Goal: Information Seeking & Learning: Learn about a topic

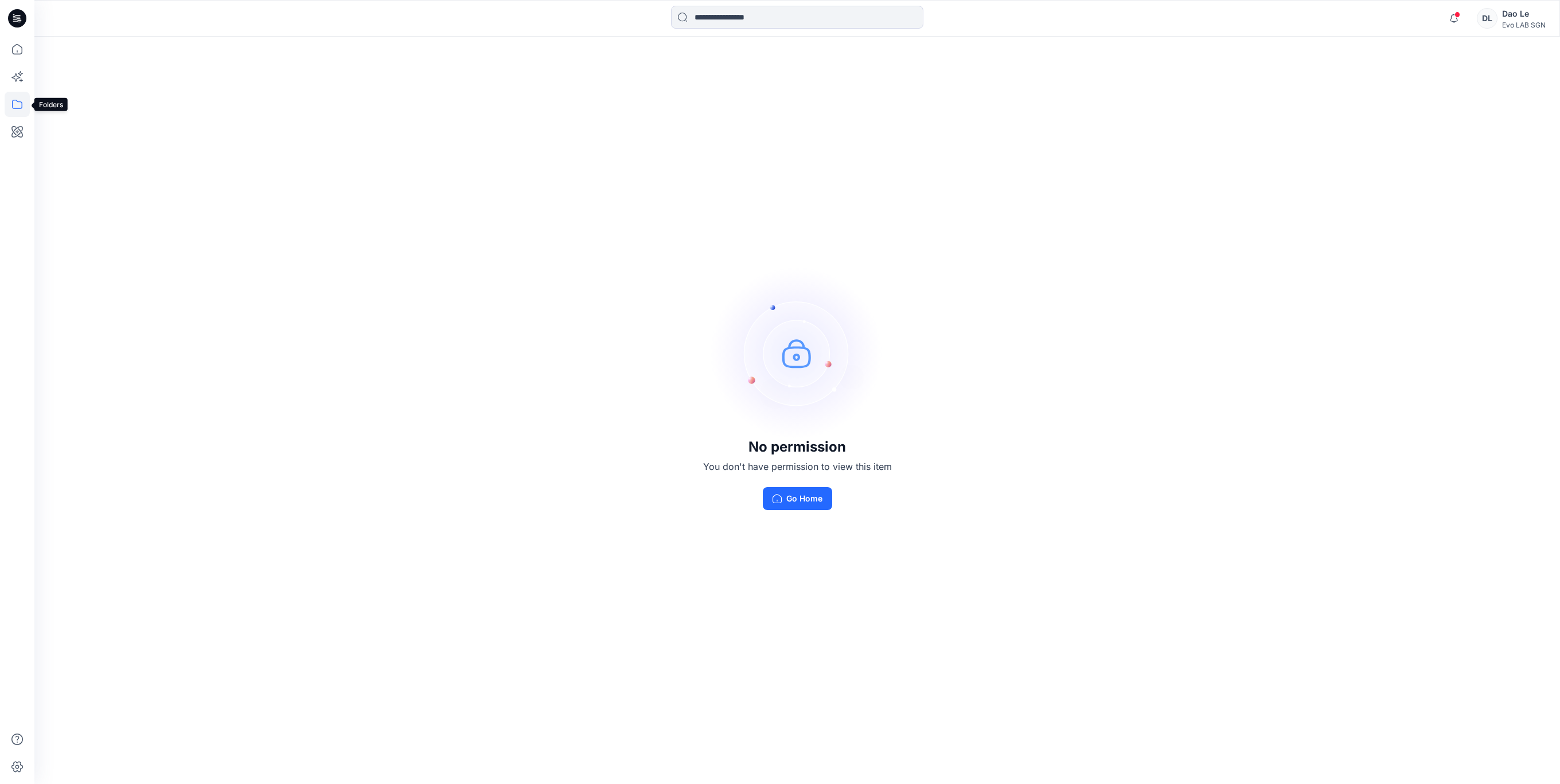
click at [14, 98] on icon at bounding box center [18, 104] width 25 height 25
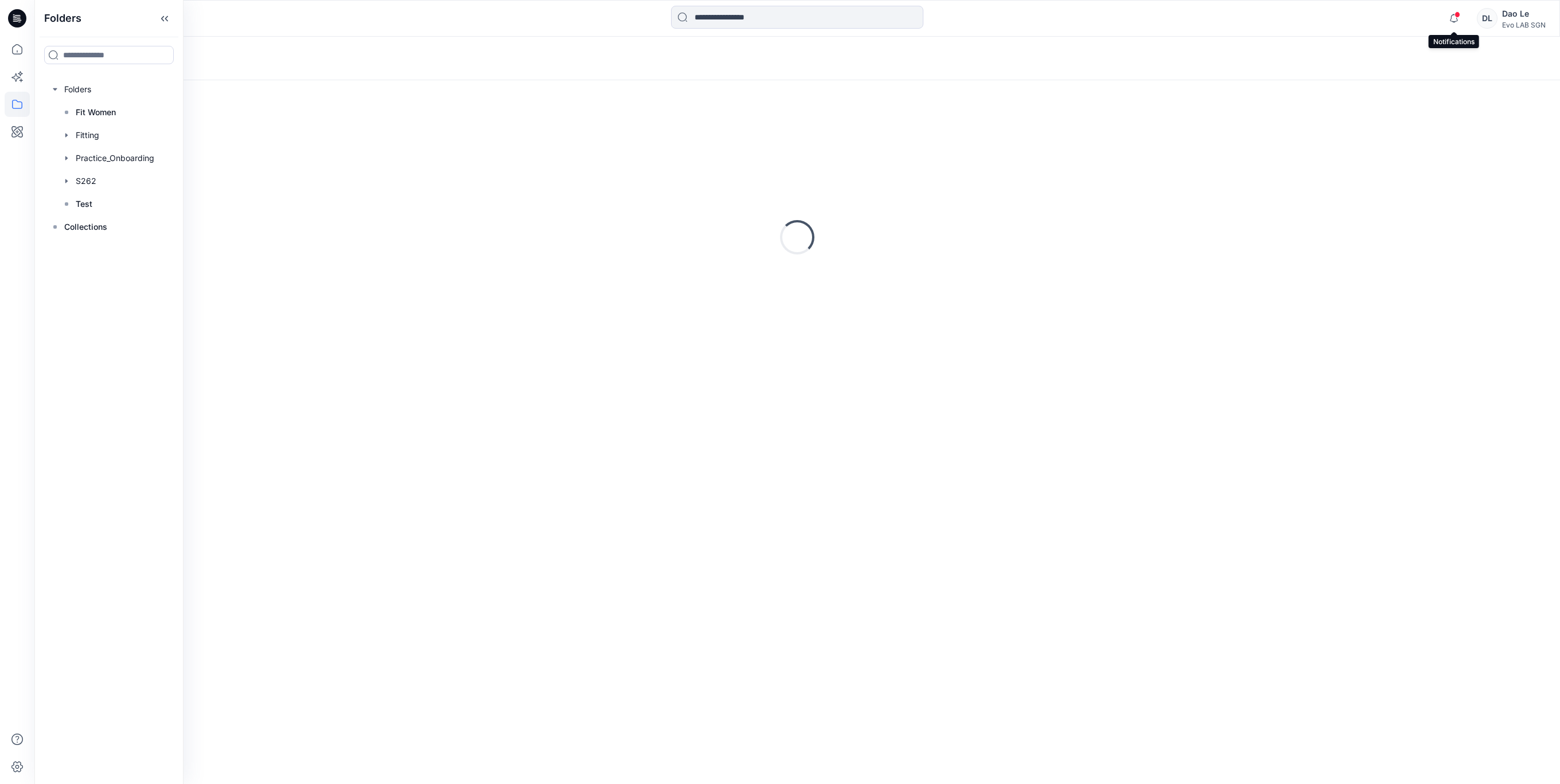
click at [1454, 16] on span at bounding box center [1457, 15] width 5 height 6
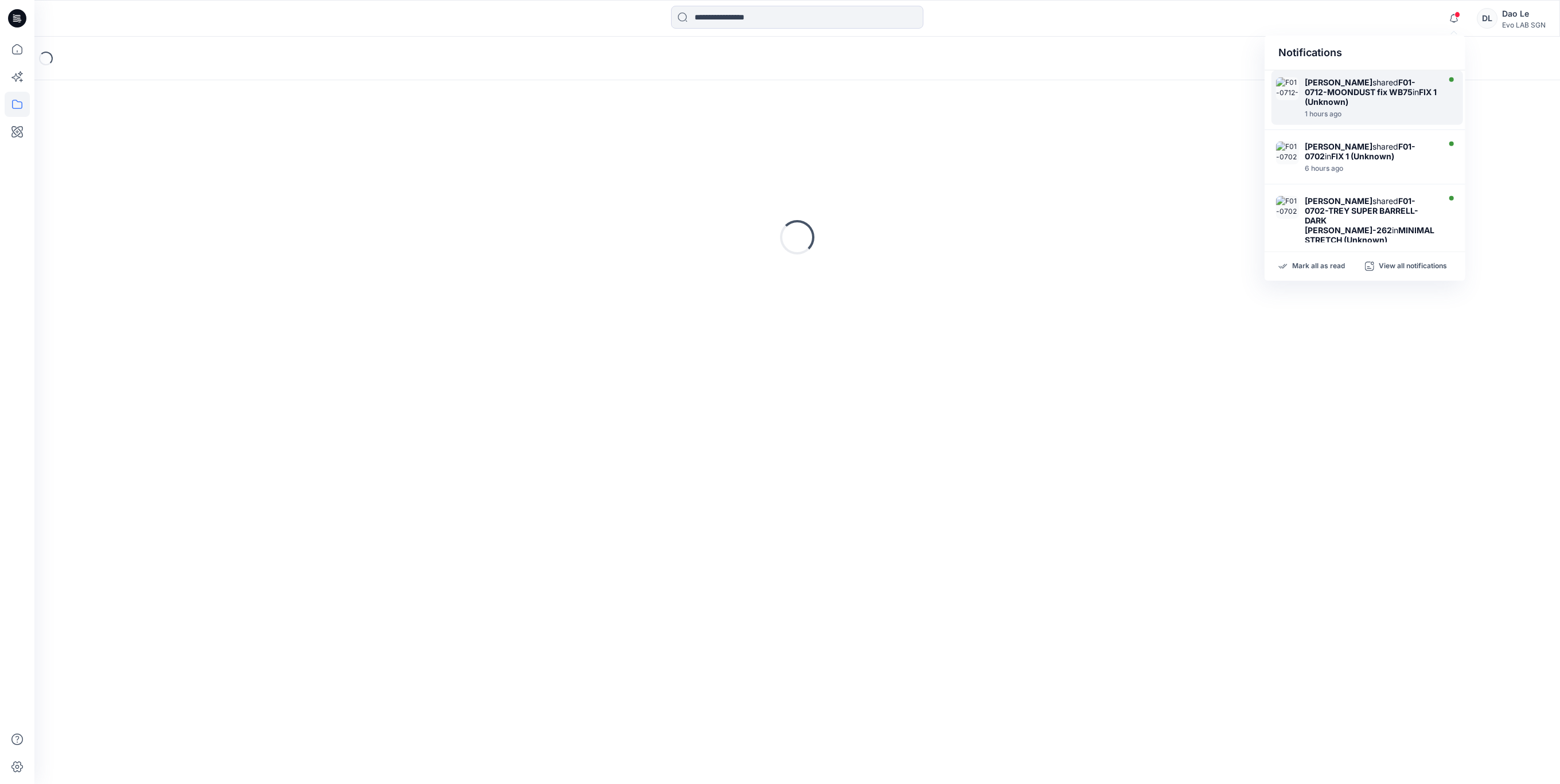
click at [1365, 89] on strong "F01-0712-MOONDUST fix WB75" at bounding box center [1360, 87] width 110 height 19
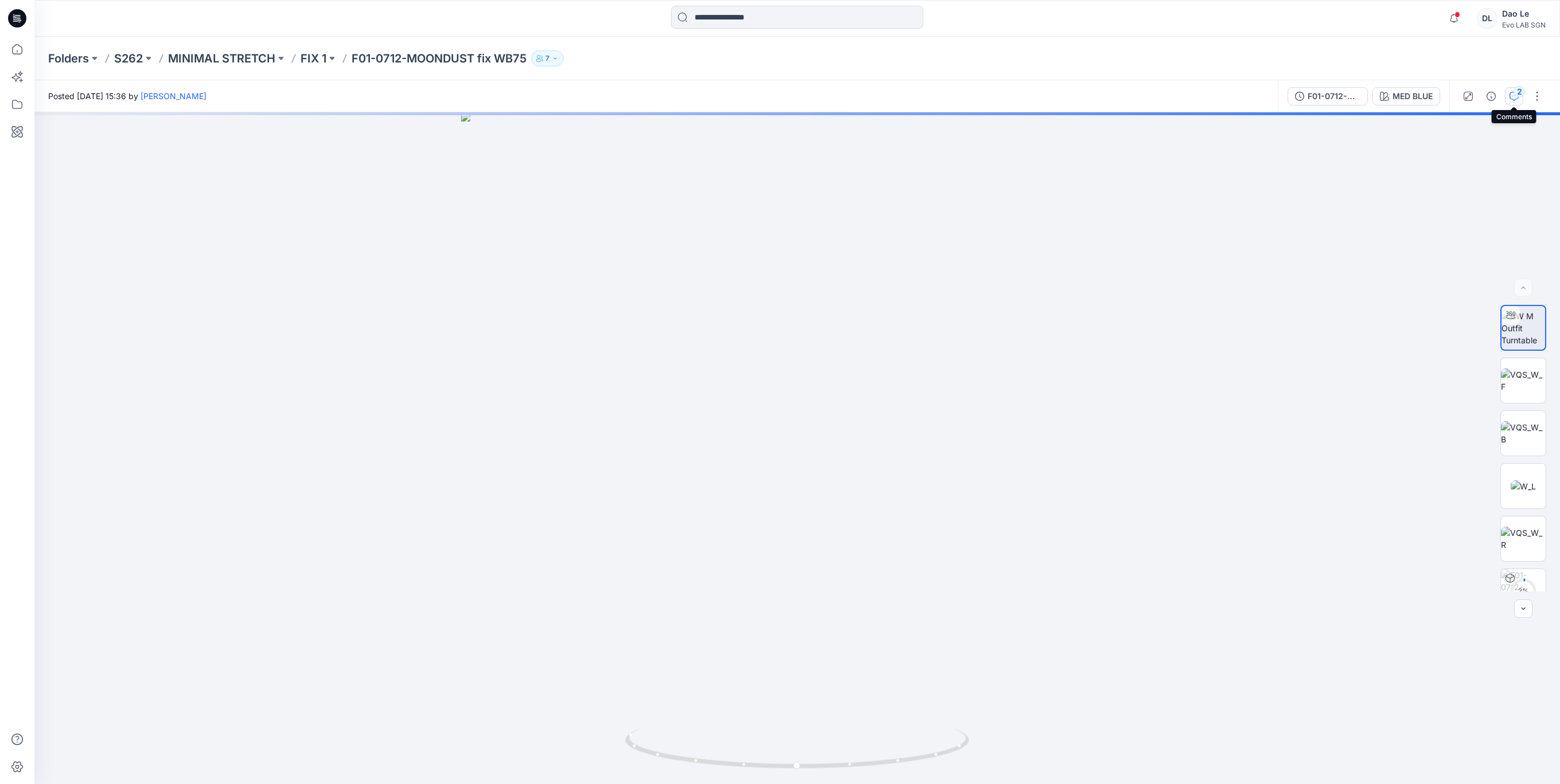
click at [1511, 92] on icon "button" at bounding box center [1514, 96] width 9 height 9
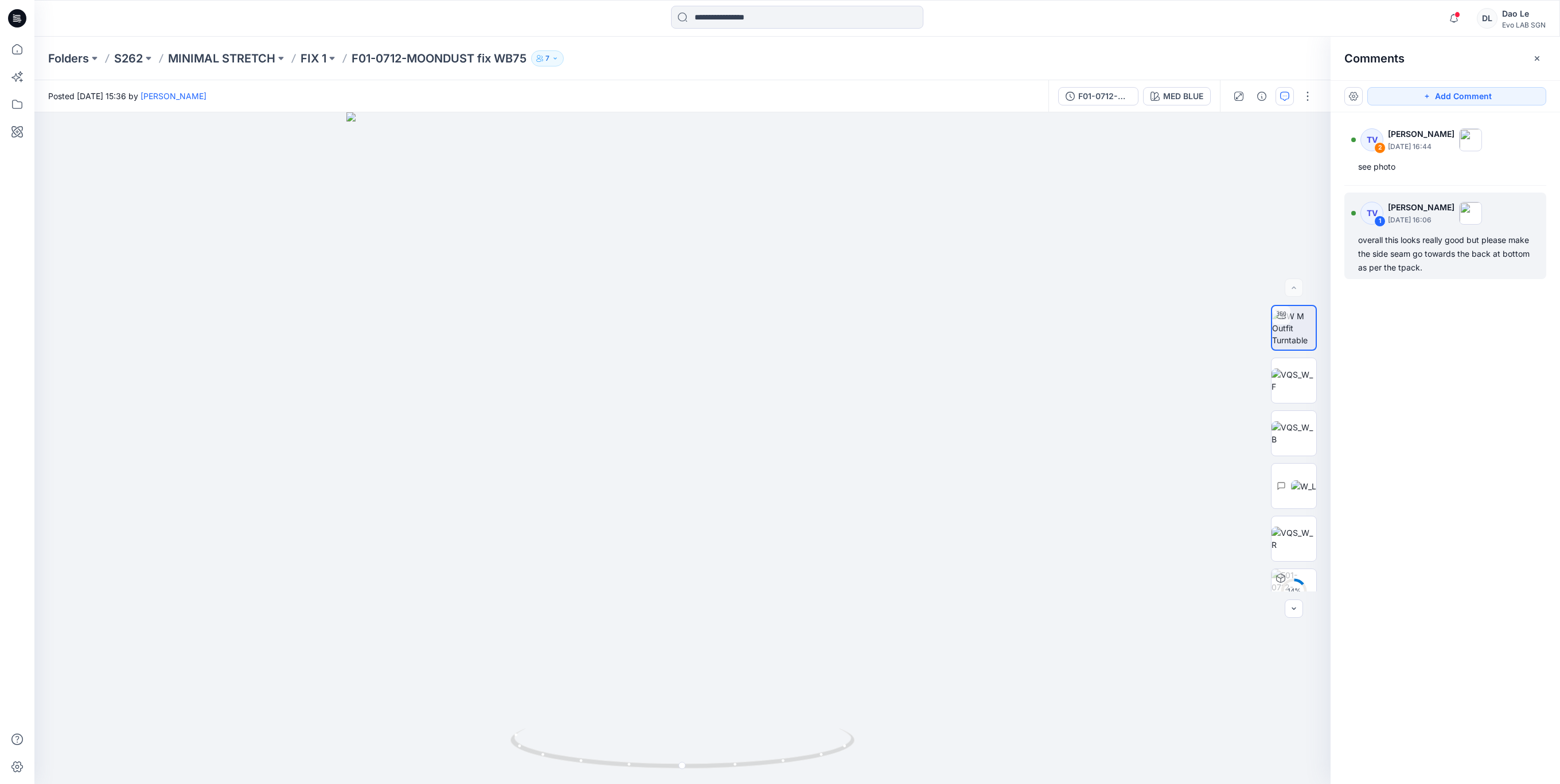
click at [1431, 221] on p "[DATE] 16:06" at bounding box center [1421, 220] width 67 height 12
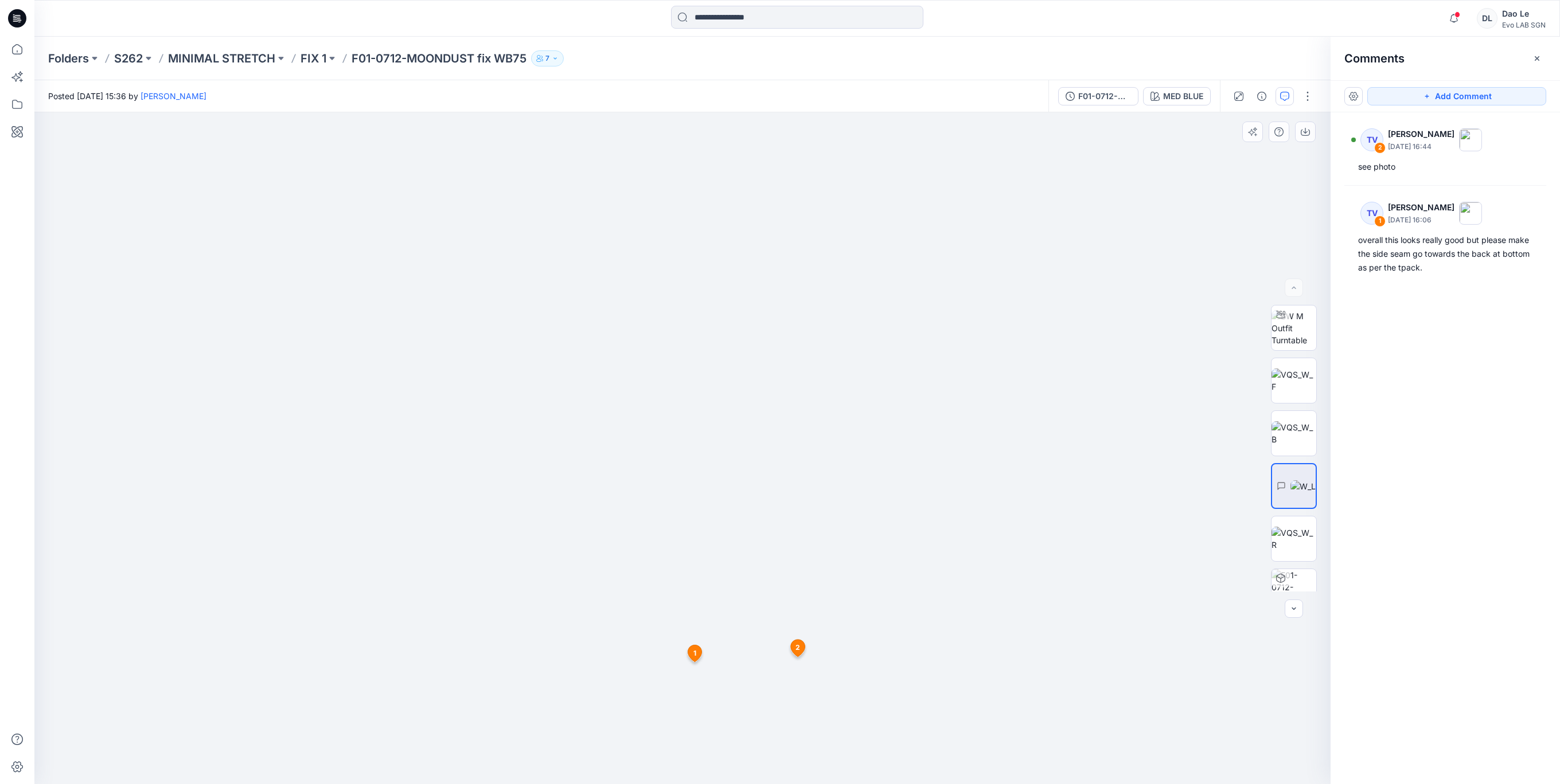
drag, startPoint x: 563, startPoint y: 628, endPoint x: 639, endPoint y: 544, distance: 113.3
click at [639, 544] on img at bounding box center [682, 438] width 694 height 694
drag, startPoint x: 570, startPoint y: 603, endPoint x: 658, endPoint y: 549, distance: 103.2
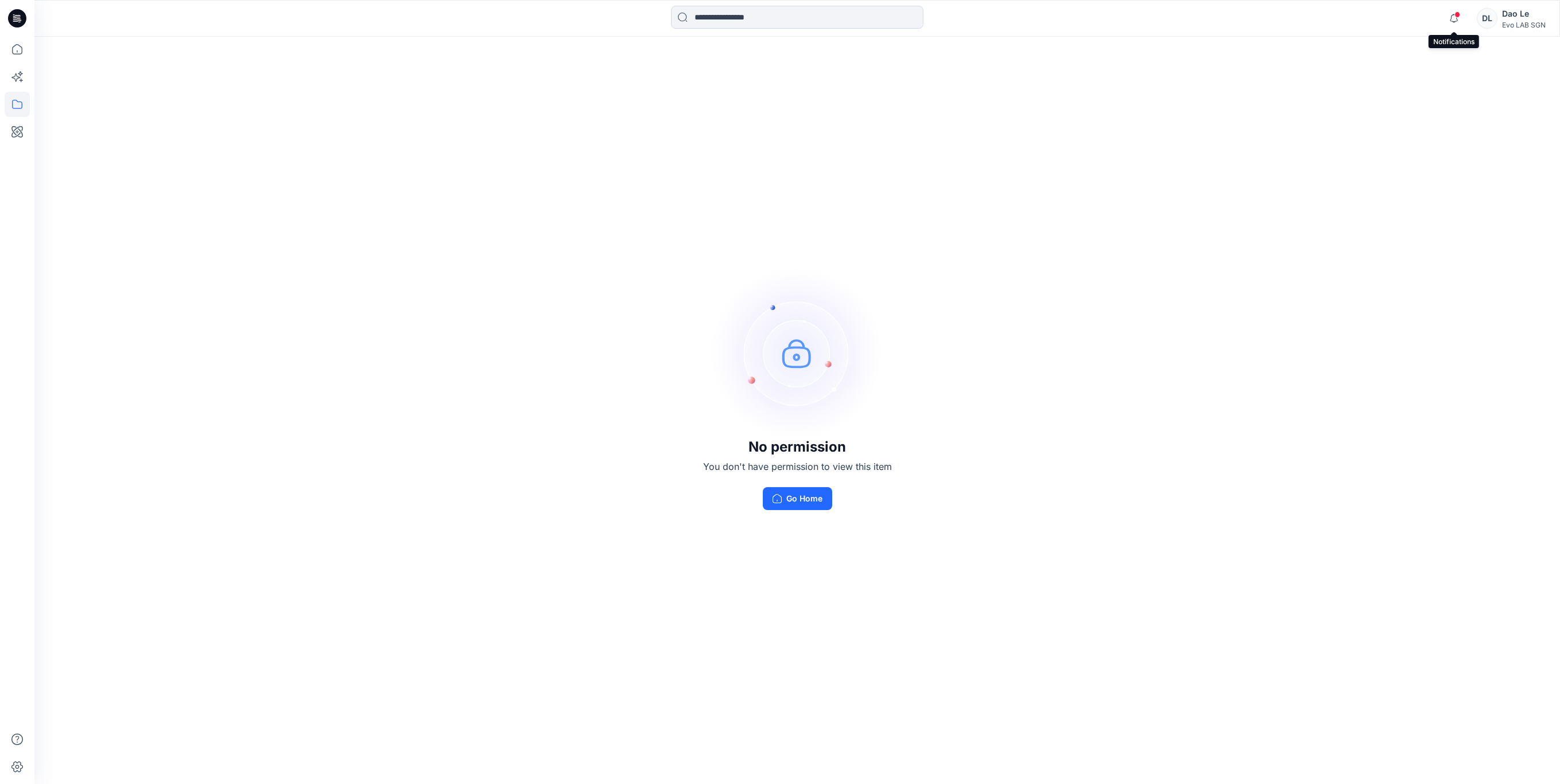
drag, startPoint x: 1451, startPoint y: 16, endPoint x: 1468, endPoint y: 45, distance: 33.6
click at [1451, 16] on icon "button" at bounding box center [1453, 18] width 8 height 7
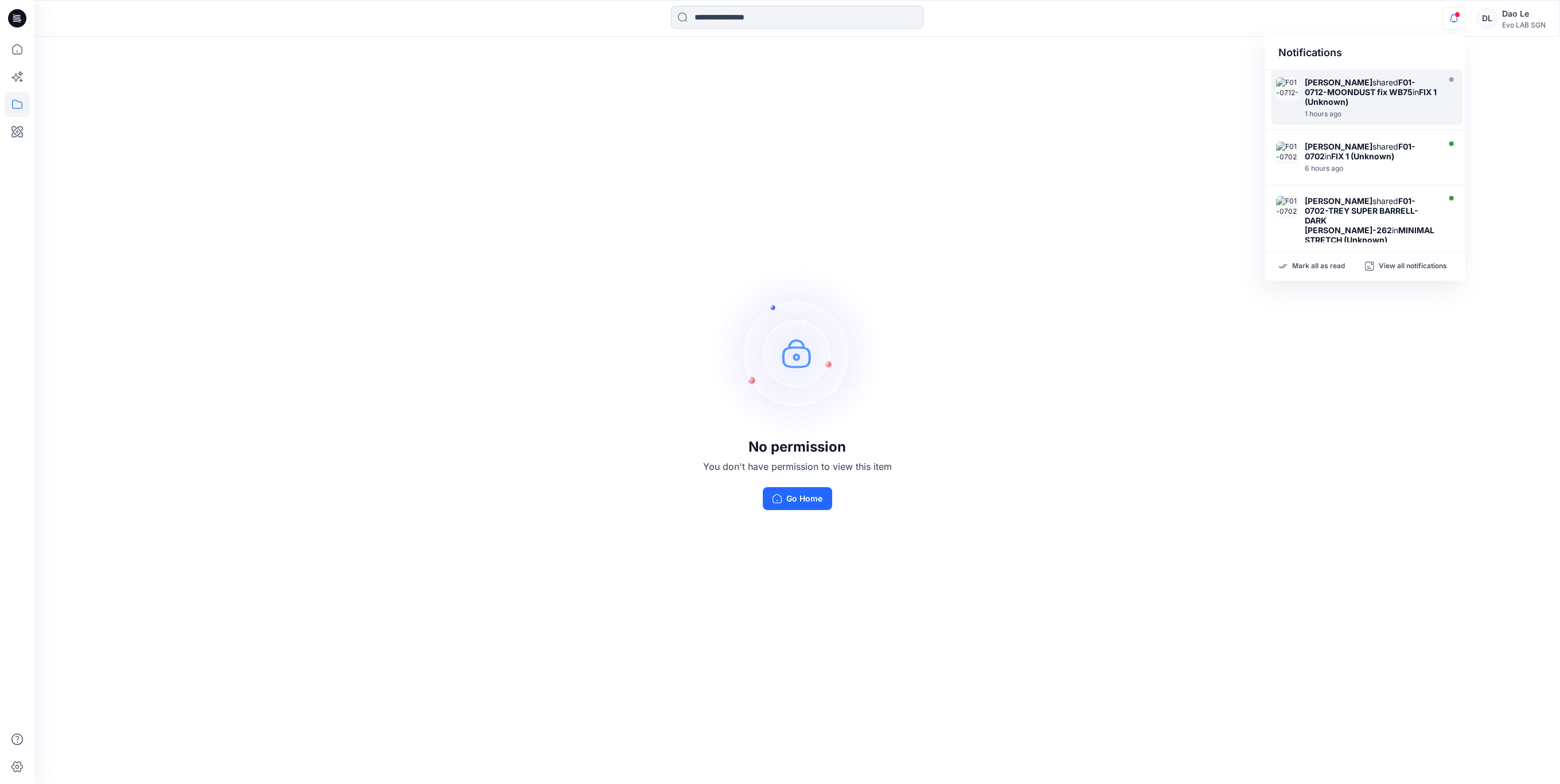
click at [1364, 88] on strong "F01-0712-MOONDUST fix WB75" at bounding box center [1360, 87] width 110 height 19
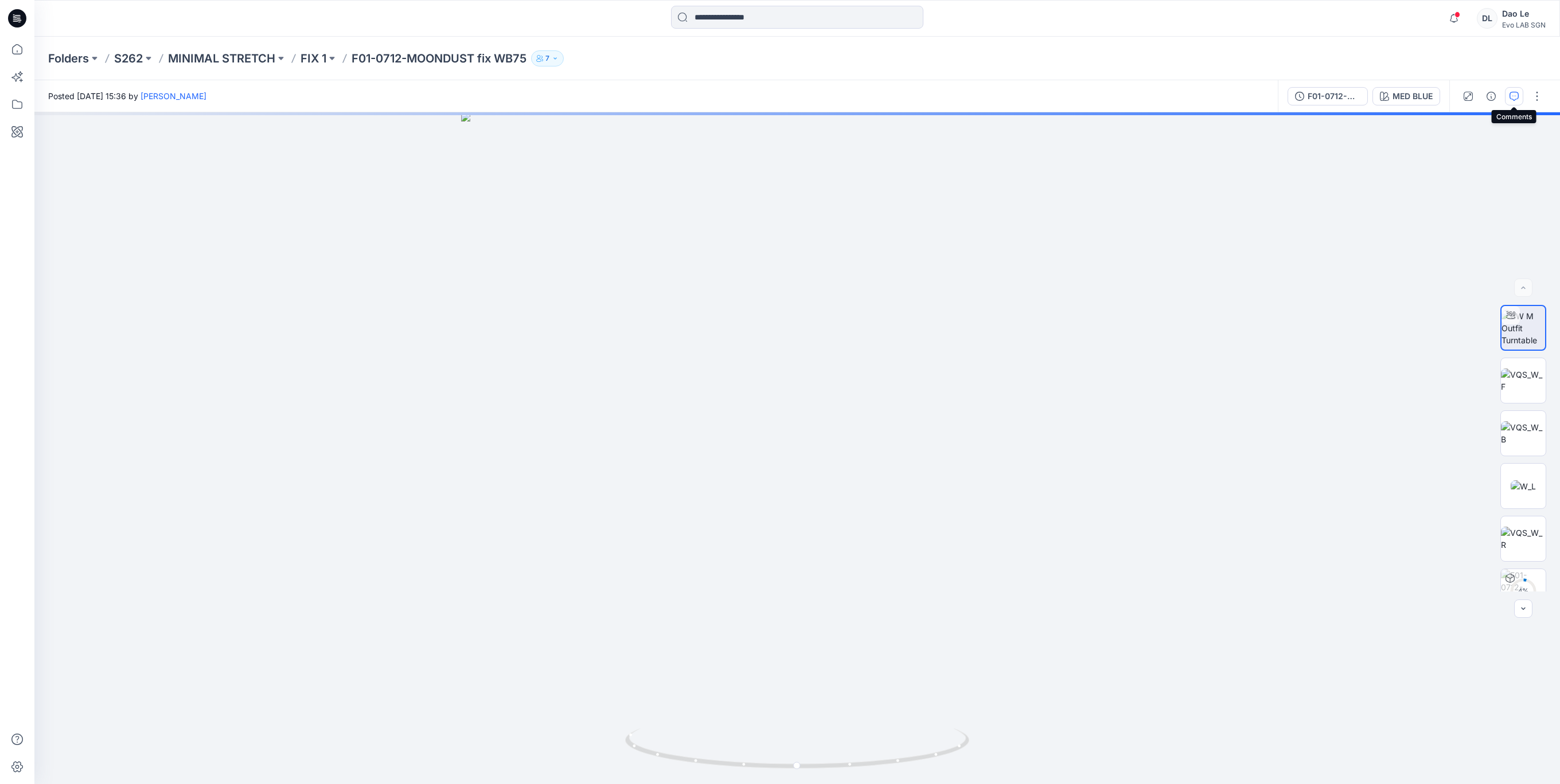
click at [1511, 100] on button "button" at bounding box center [1514, 96] width 18 height 18
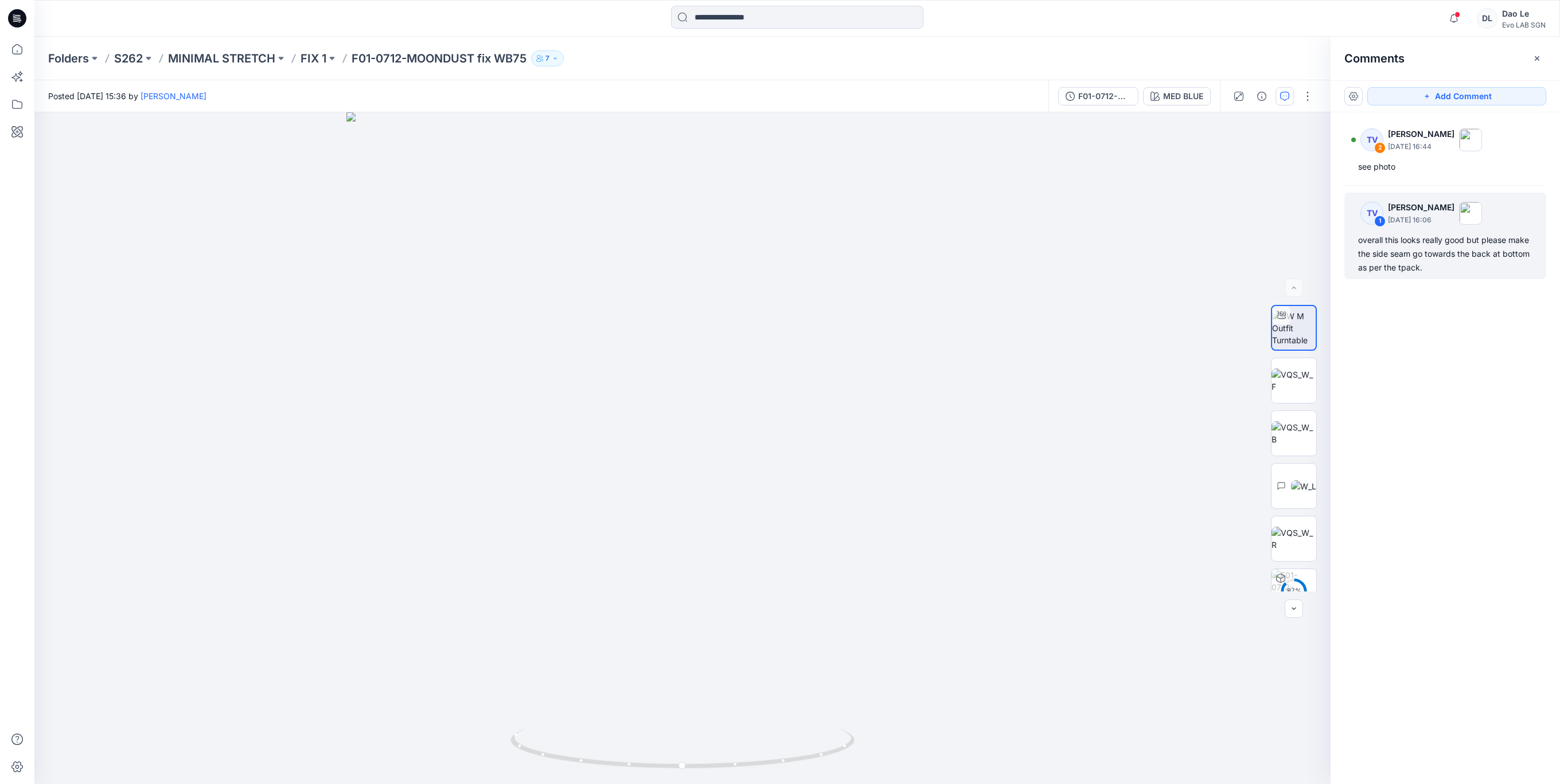
click at [1494, 260] on div "overall this looks really good but please make the side seam go towards the bac…" at bounding box center [1445, 254] width 174 height 41
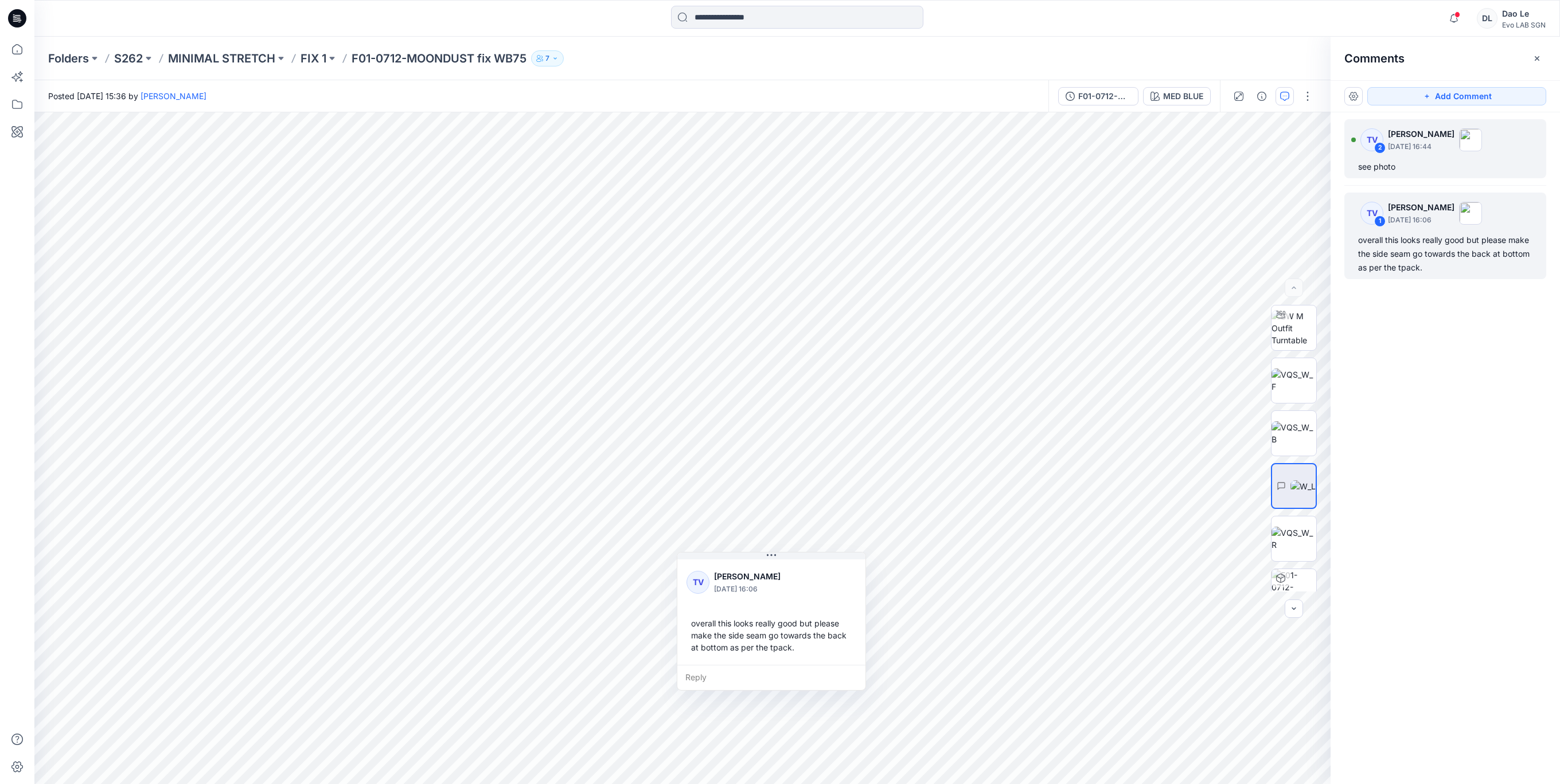
click at [1415, 138] on p "[PERSON_NAME]" at bounding box center [1421, 134] width 67 height 14
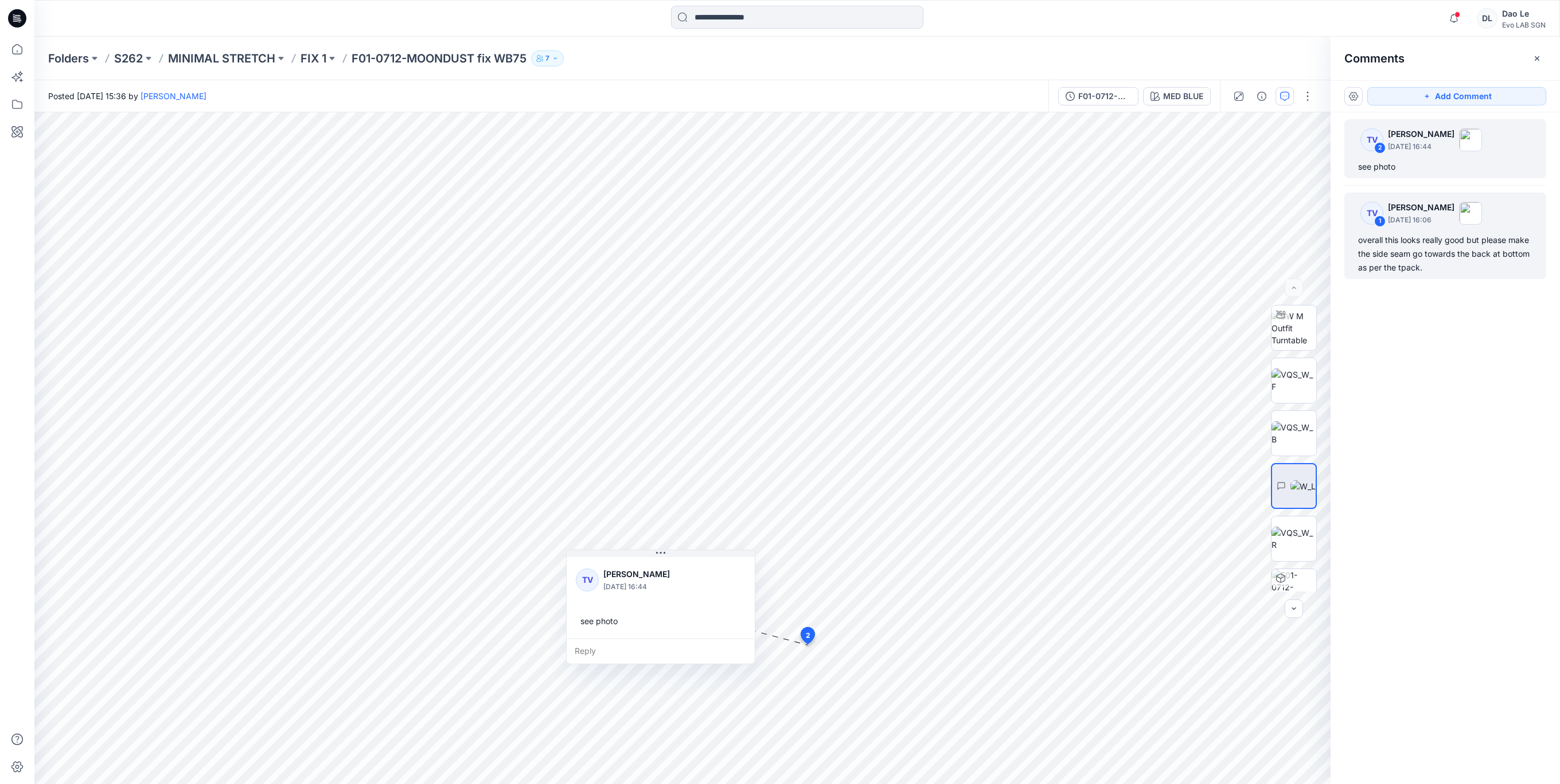
click at [1389, 275] on div "TV 1 Towonda Vaughns September 23, 2025 16:06 overall this looks really good bu…" at bounding box center [1445, 235] width 202 height 87
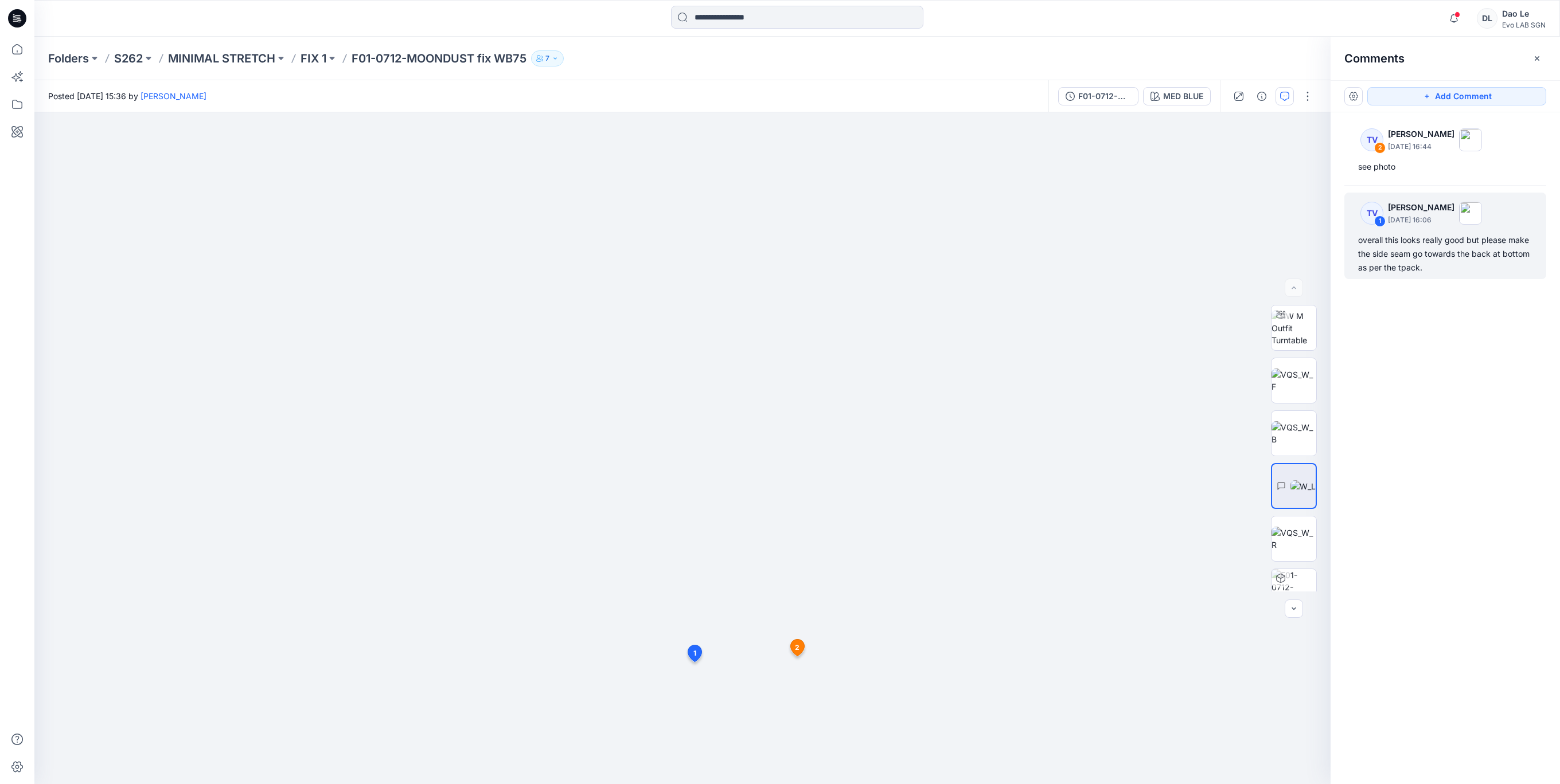
click at [1441, 260] on div "overall this looks really good but please make the side seam go towards the bac…" at bounding box center [1445, 254] width 174 height 41
click at [745, 590] on p "[DATE] 16:06" at bounding box center [761, 589] width 93 height 12
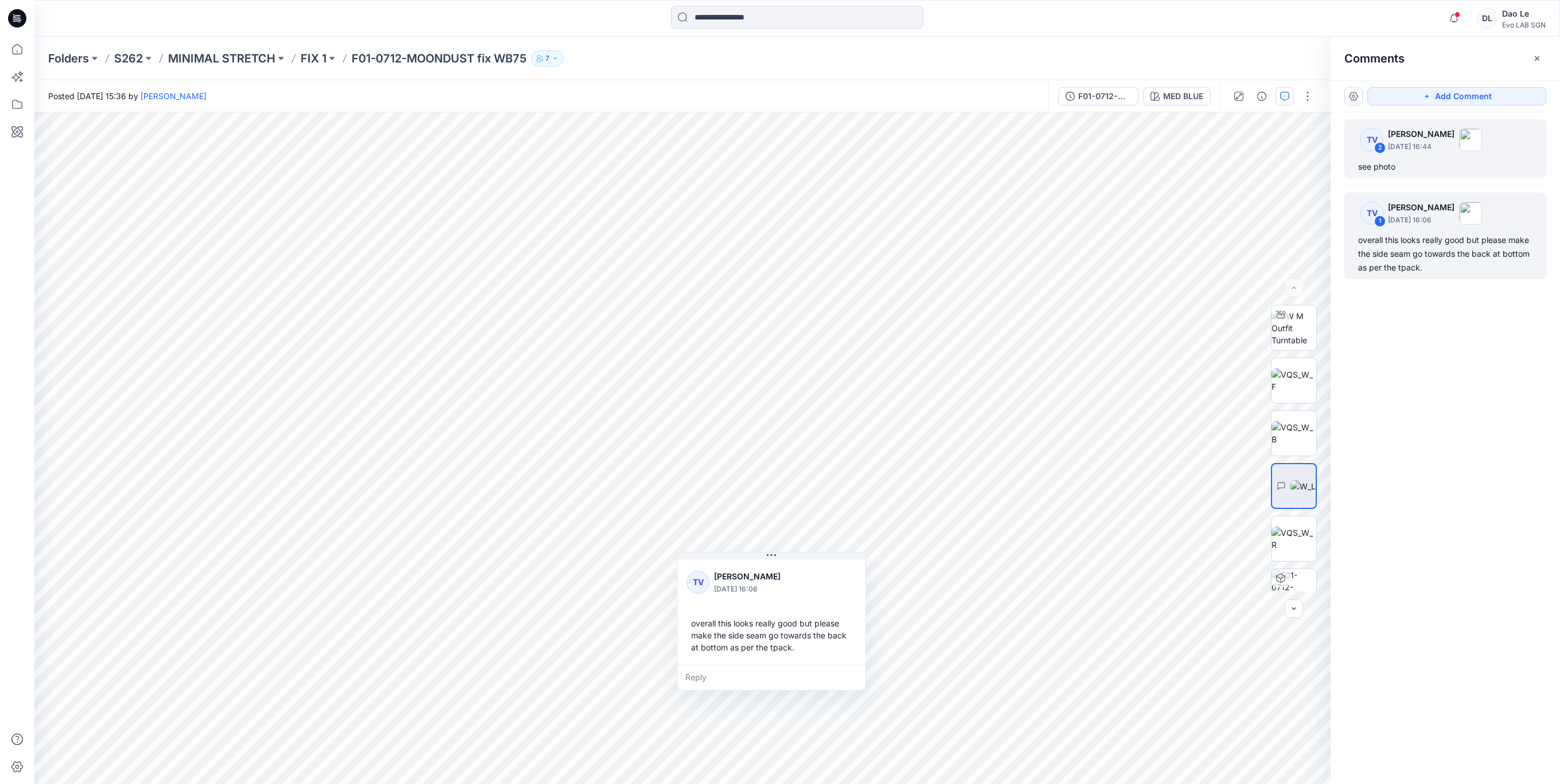
click at [1433, 143] on p "[DATE] 16:44" at bounding box center [1421, 146] width 67 height 12
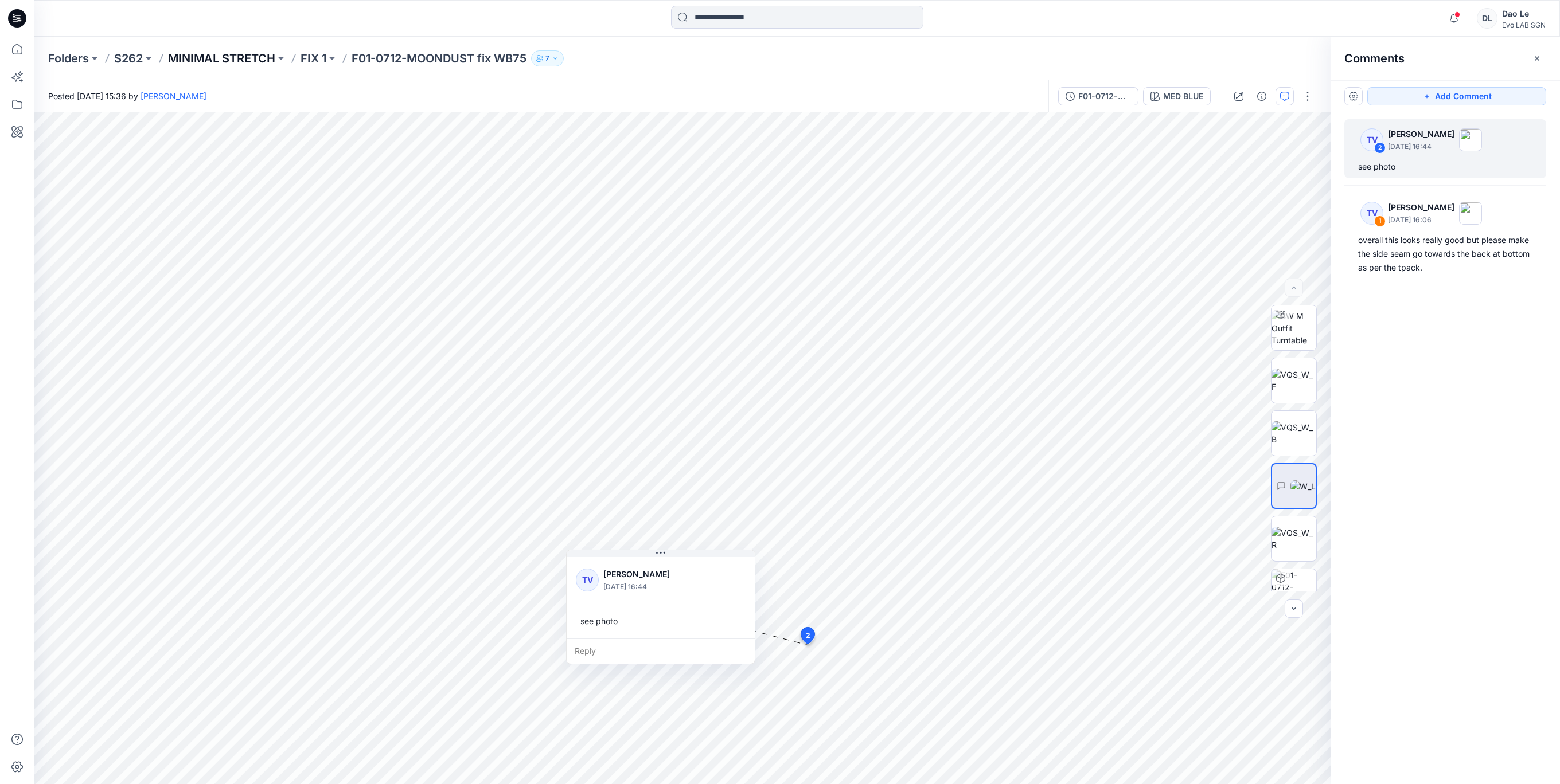
click at [210, 57] on p "MINIMAL STRETCH" at bounding box center [222, 58] width 107 height 16
